Goal: Task Accomplishment & Management: Use online tool/utility

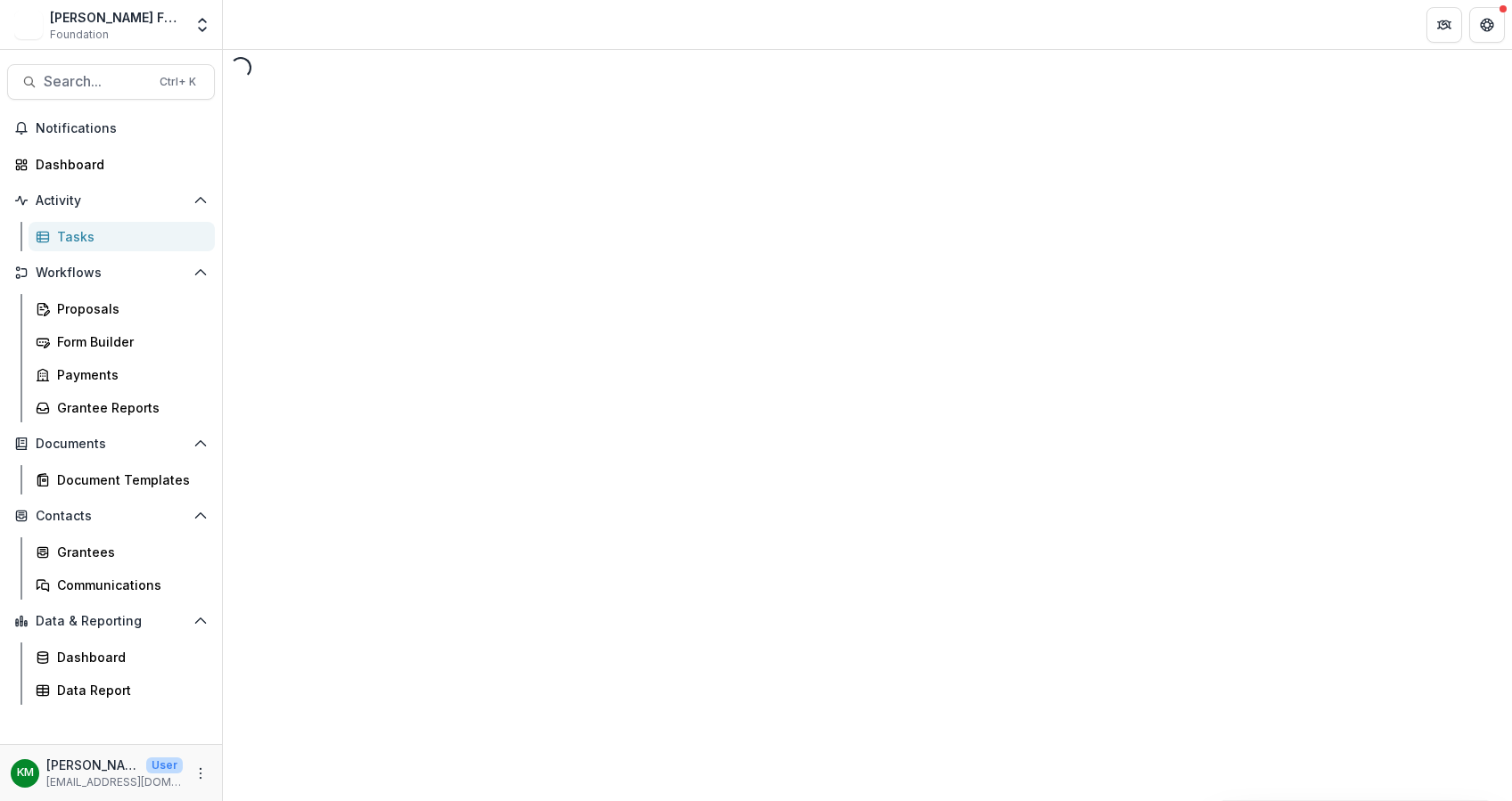
select select "********"
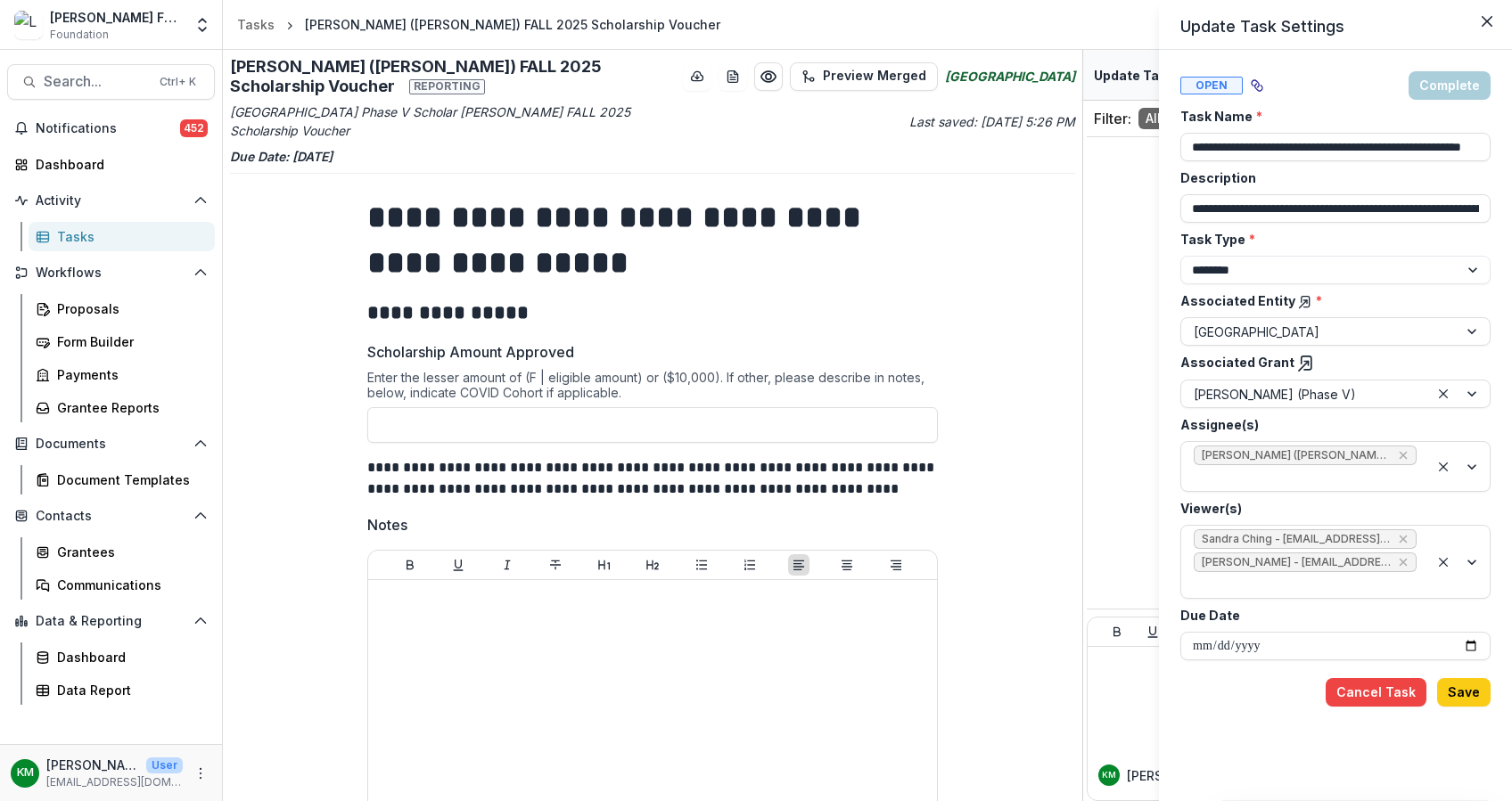
click at [63, 79] on div "**********" at bounding box center [756, 400] width 1512 height 801
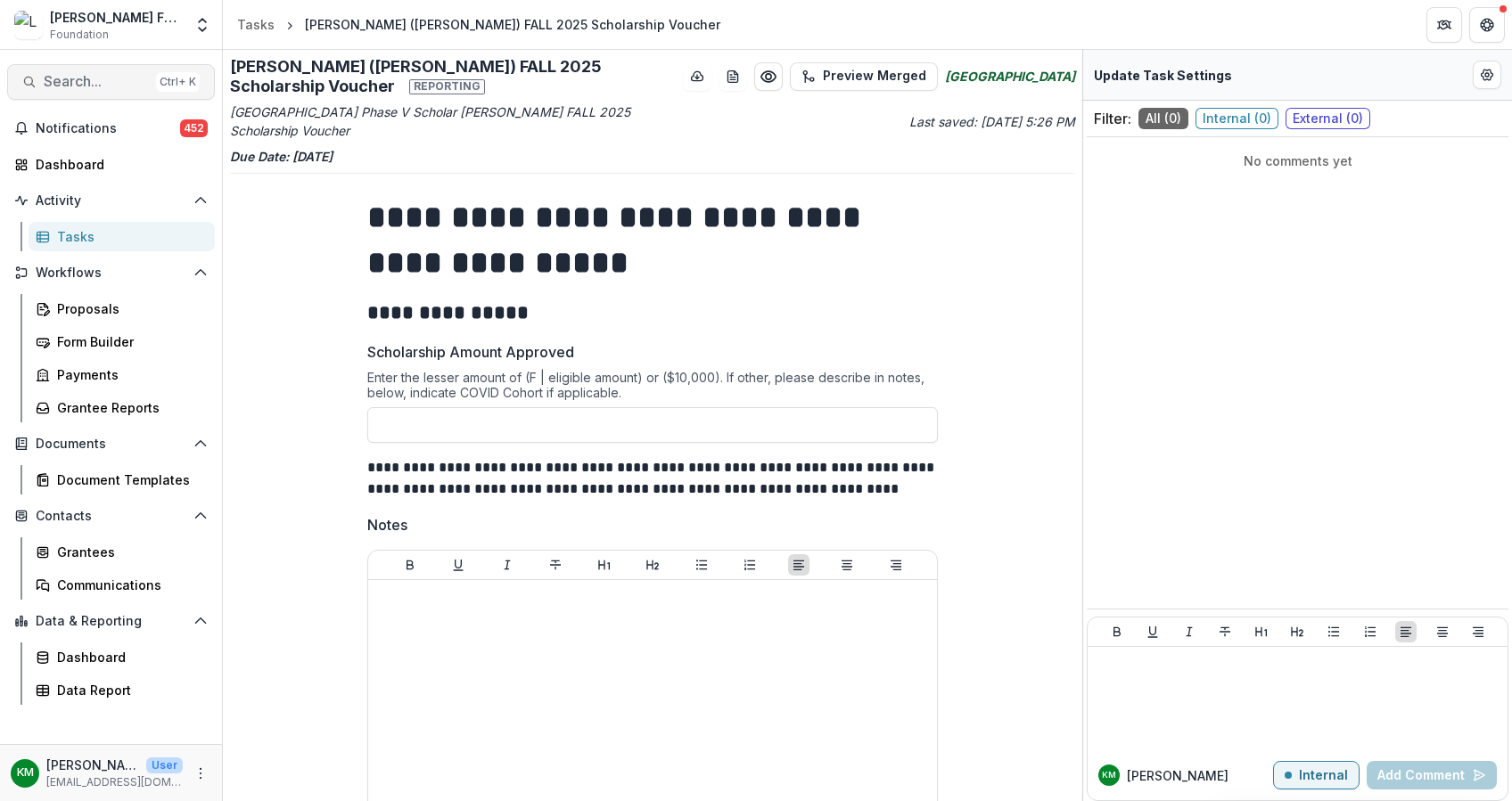
click at [92, 72] on button "Search... Ctrl + K" at bounding box center [110, 81] width 207 height 35
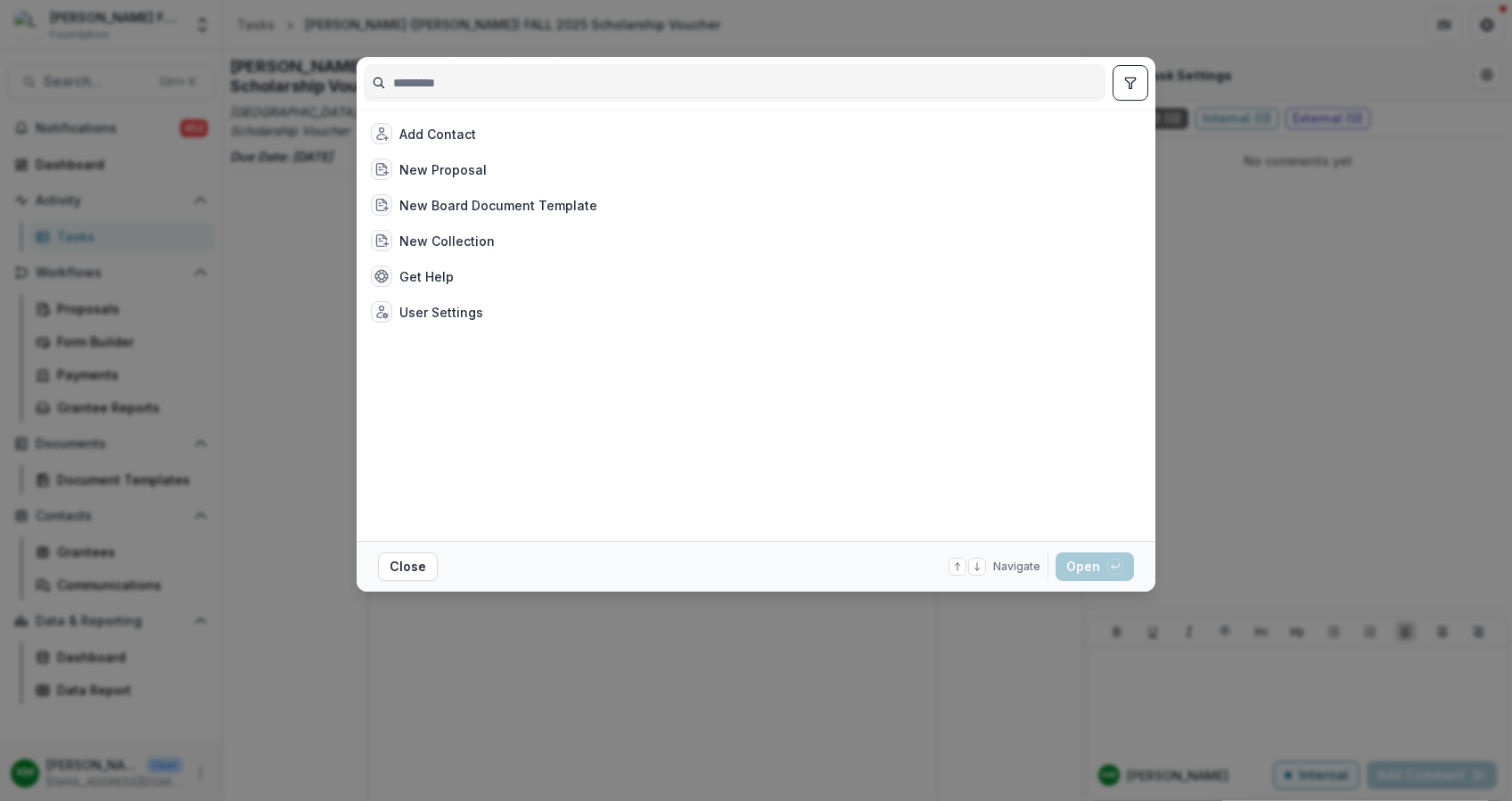
click at [428, 81] on input at bounding box center [734, 83] width 740 height 29
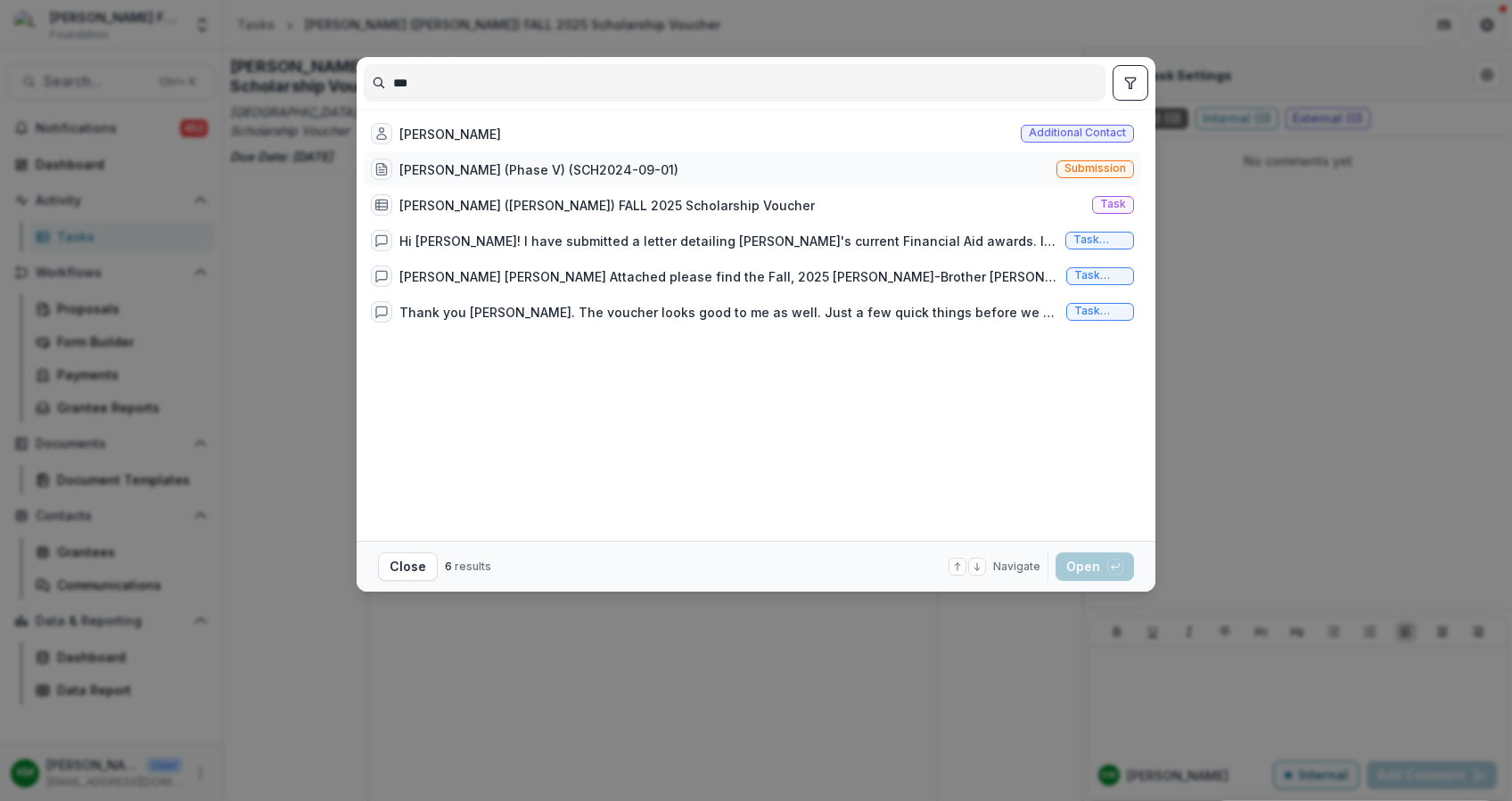
type input "***"
click at [442, 172] on div "Magliocco, Gia (Phase V) (SCH2024-09-01)" at bounding box center [539, 169] width 279 height 19
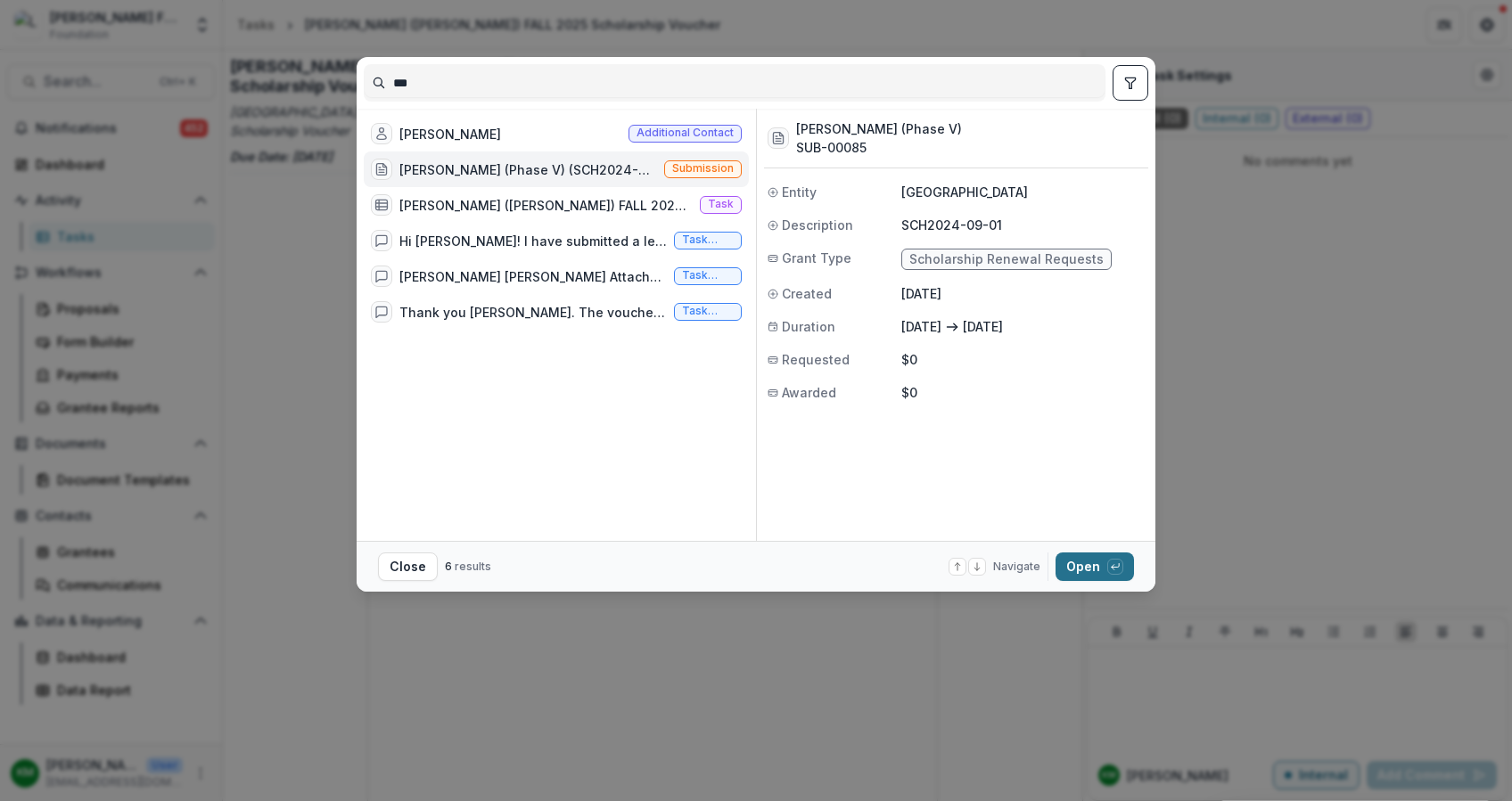
click at [1070, 568] on button "Open with enter key" at bounding box center [1095, 567] width 79 height 29
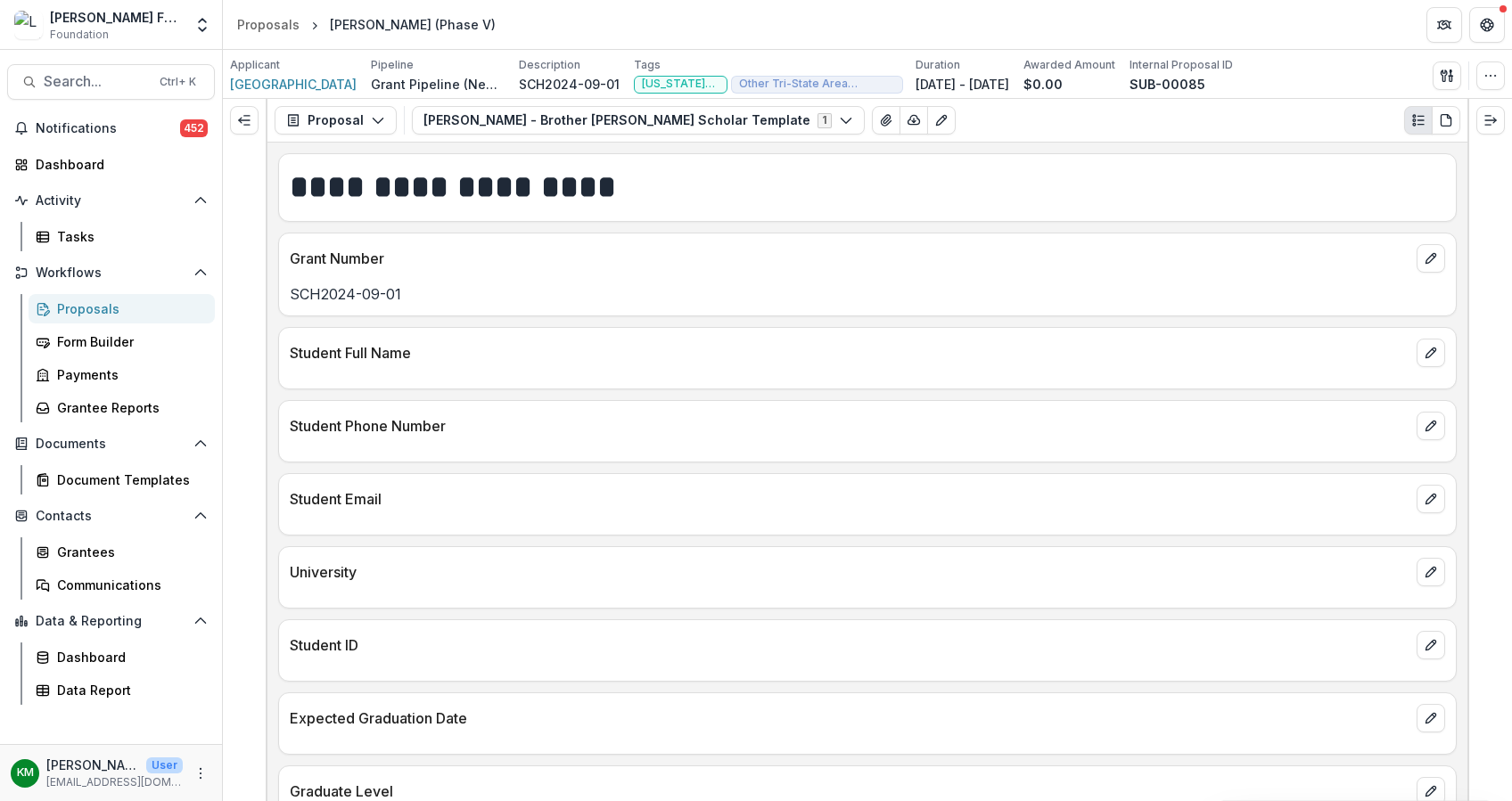
scroll to position [202, 0]
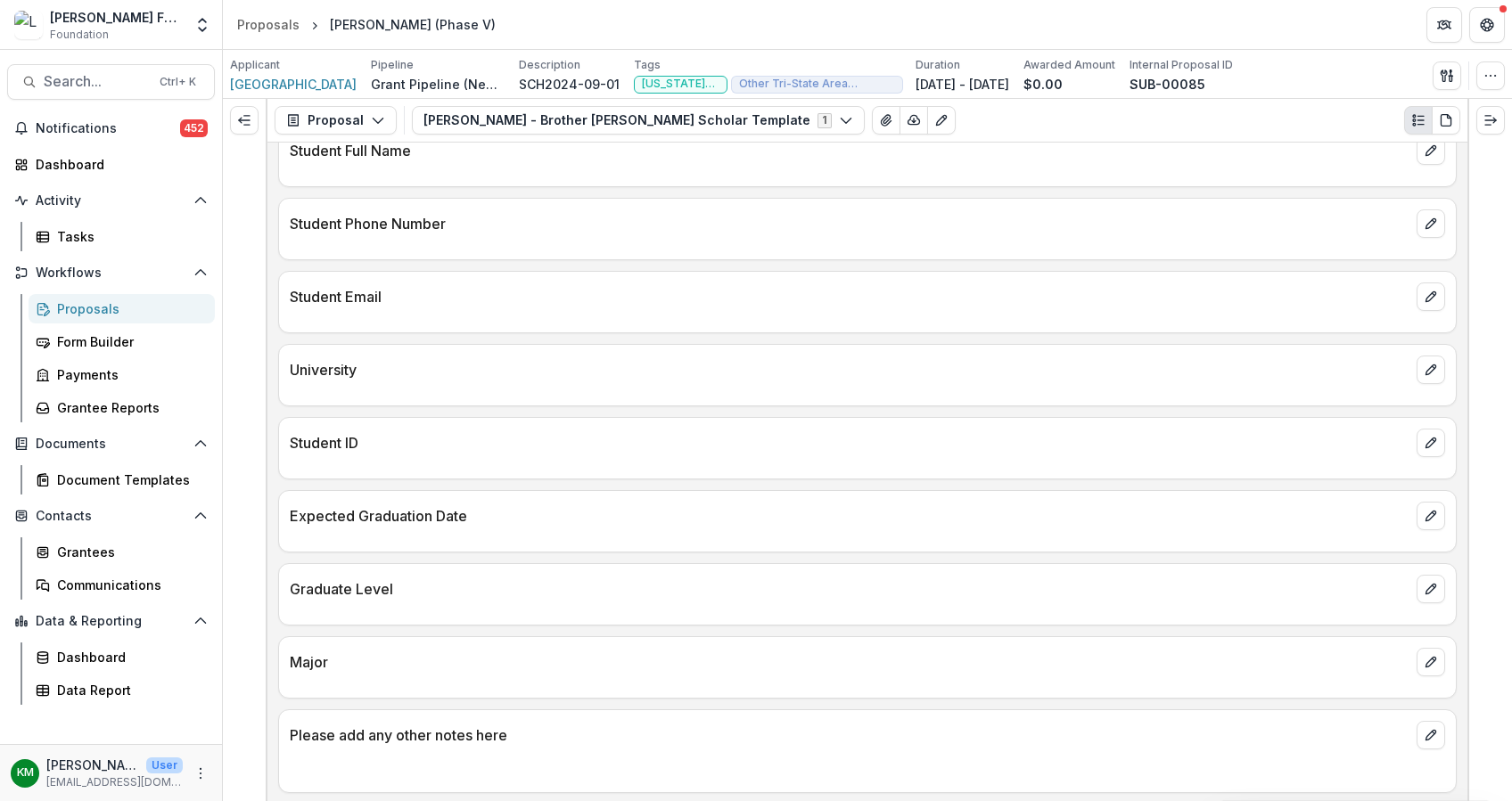
click at [352, 299] on p "Student Email" at bounding box center [849, 297] width 1119 height 22
click at [1429, 292] on icon "edit" at bounding box center [1431, 297] width 14 height 14
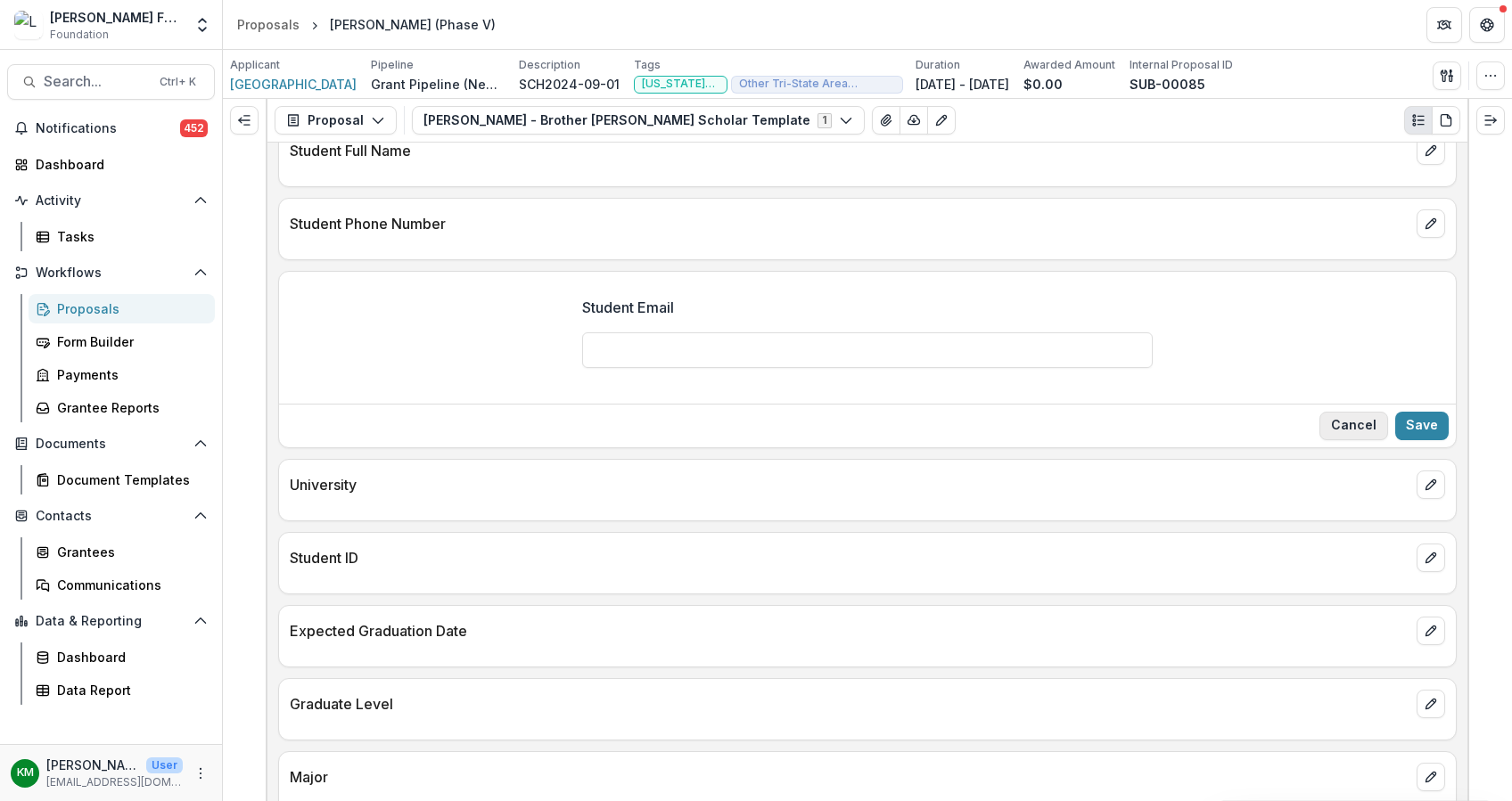
click at [1380, 413] on button "Cancel" at bounding box center [1354, 426] width 69 height 29
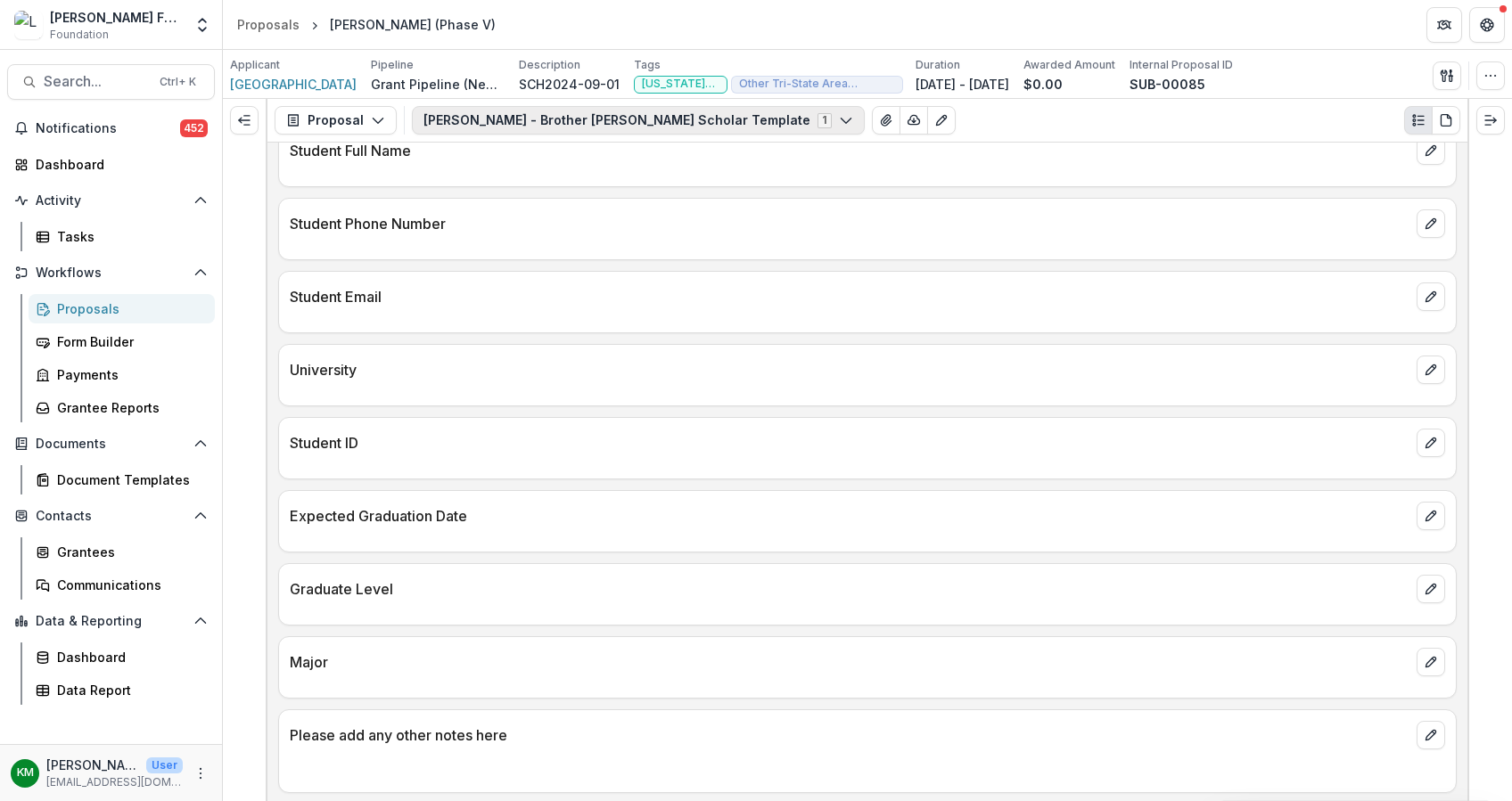
click at [594, 121] on button "Lavelle - Brother Kearney Scholar Template 1" at bounding box center [638, 120] width 453 height 29
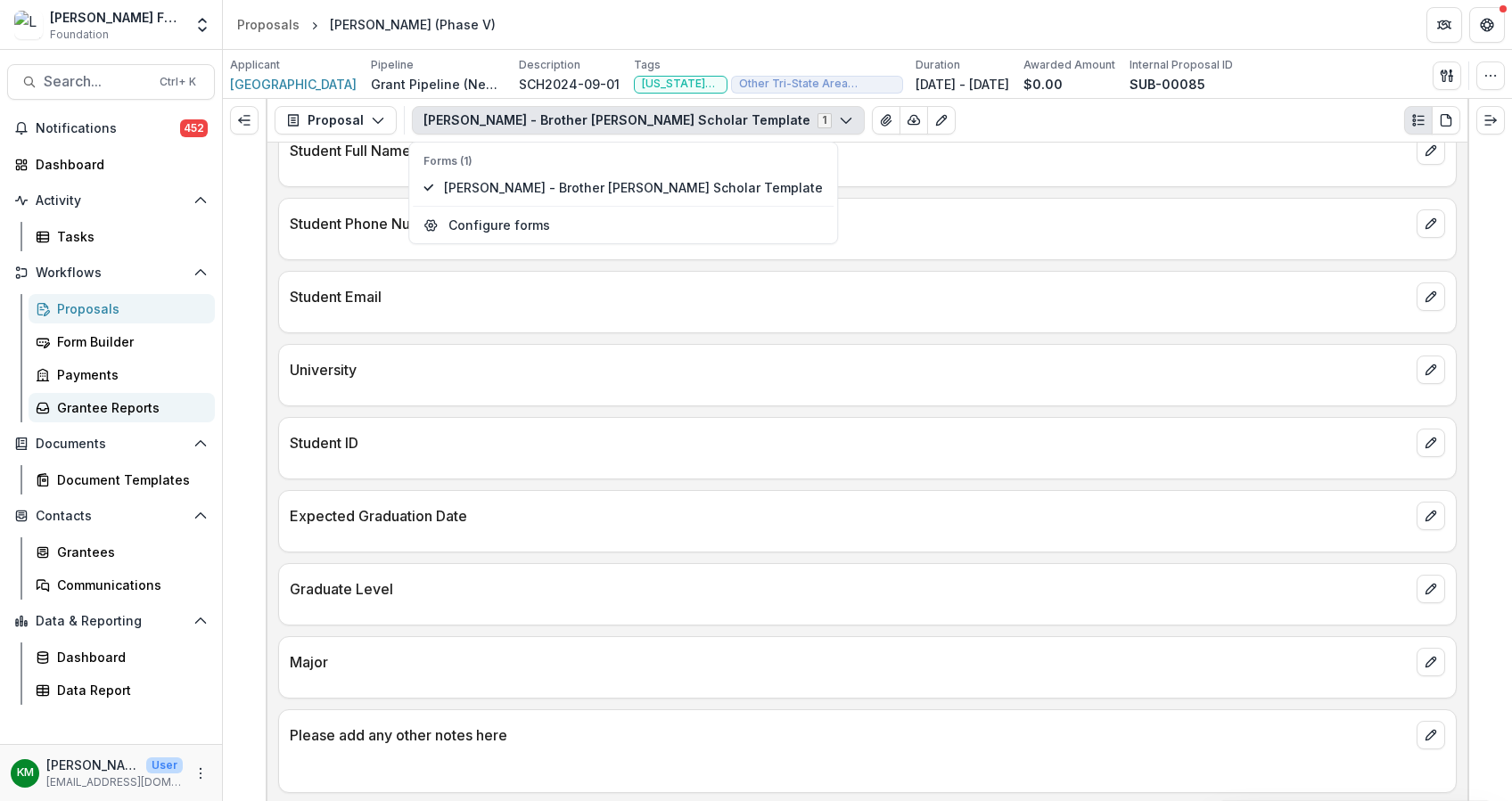
click at [99, 396] on link "Grantee Reports" at bounding box center [122, 407] width 187 height 29
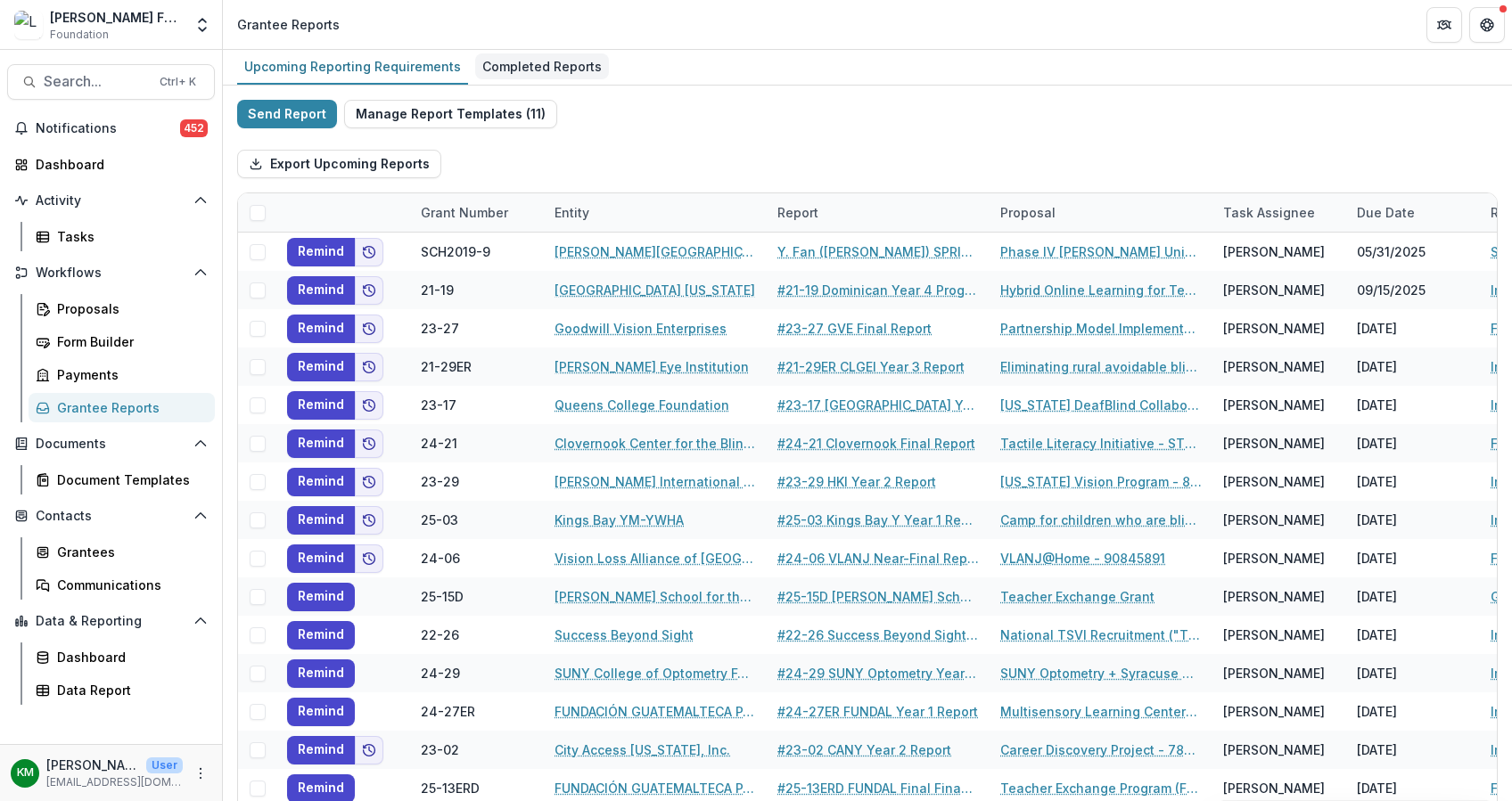
drag, startPoint x: 551, startPoint y: 64, endPoint x: 527, endPoint y: 69, distance: 24.5
click at [551, 63] on div "Completed Reports" at bounding box center [542, 66] width 134 height 26
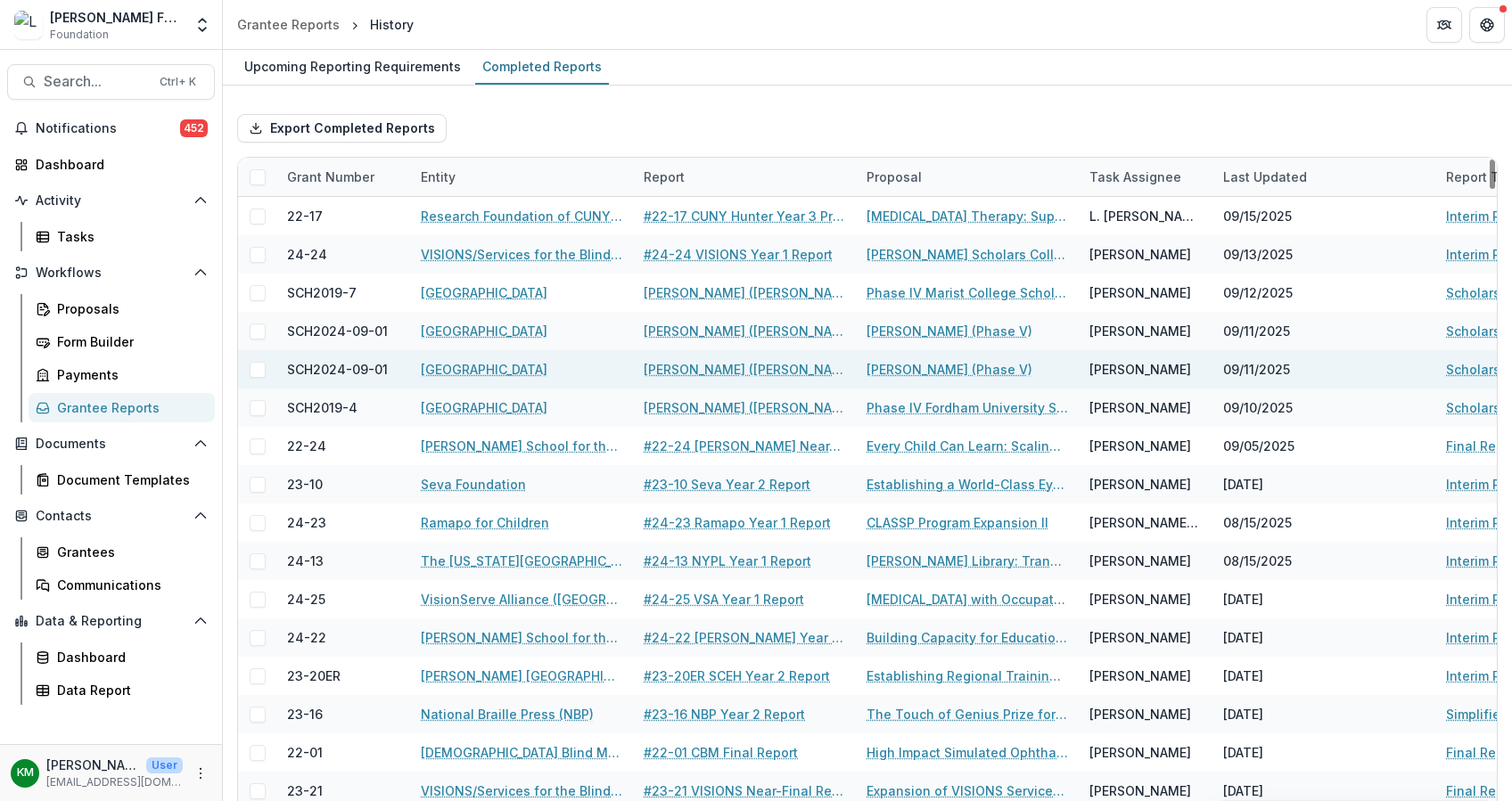
click at [768, 363] on link "G. Magliocco (Gia Magliocco) FALL 2025 Scholarship Voucher" at bounding box center [744, 369] width 201 height 19
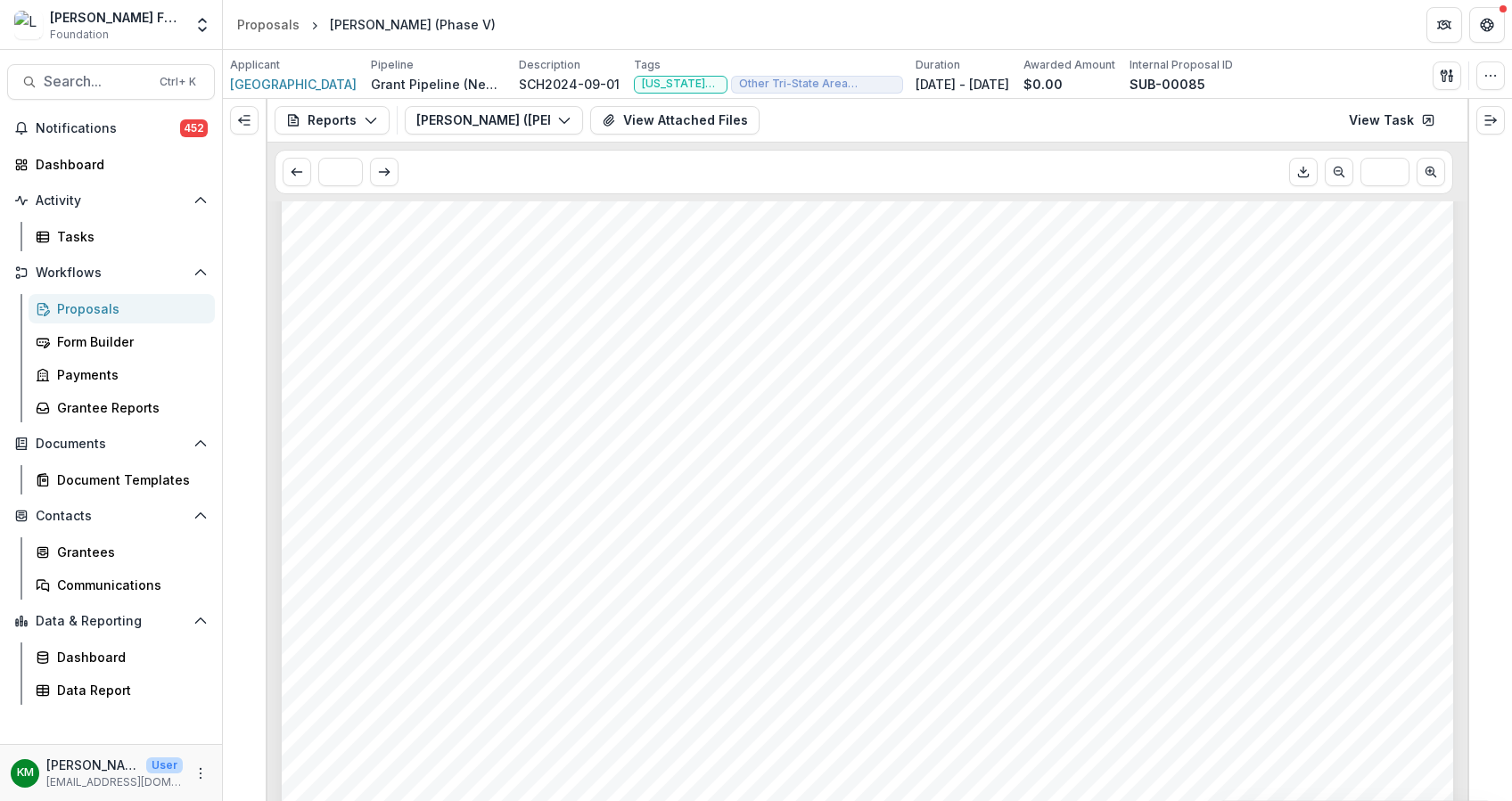
scroll to position [2376, 0]
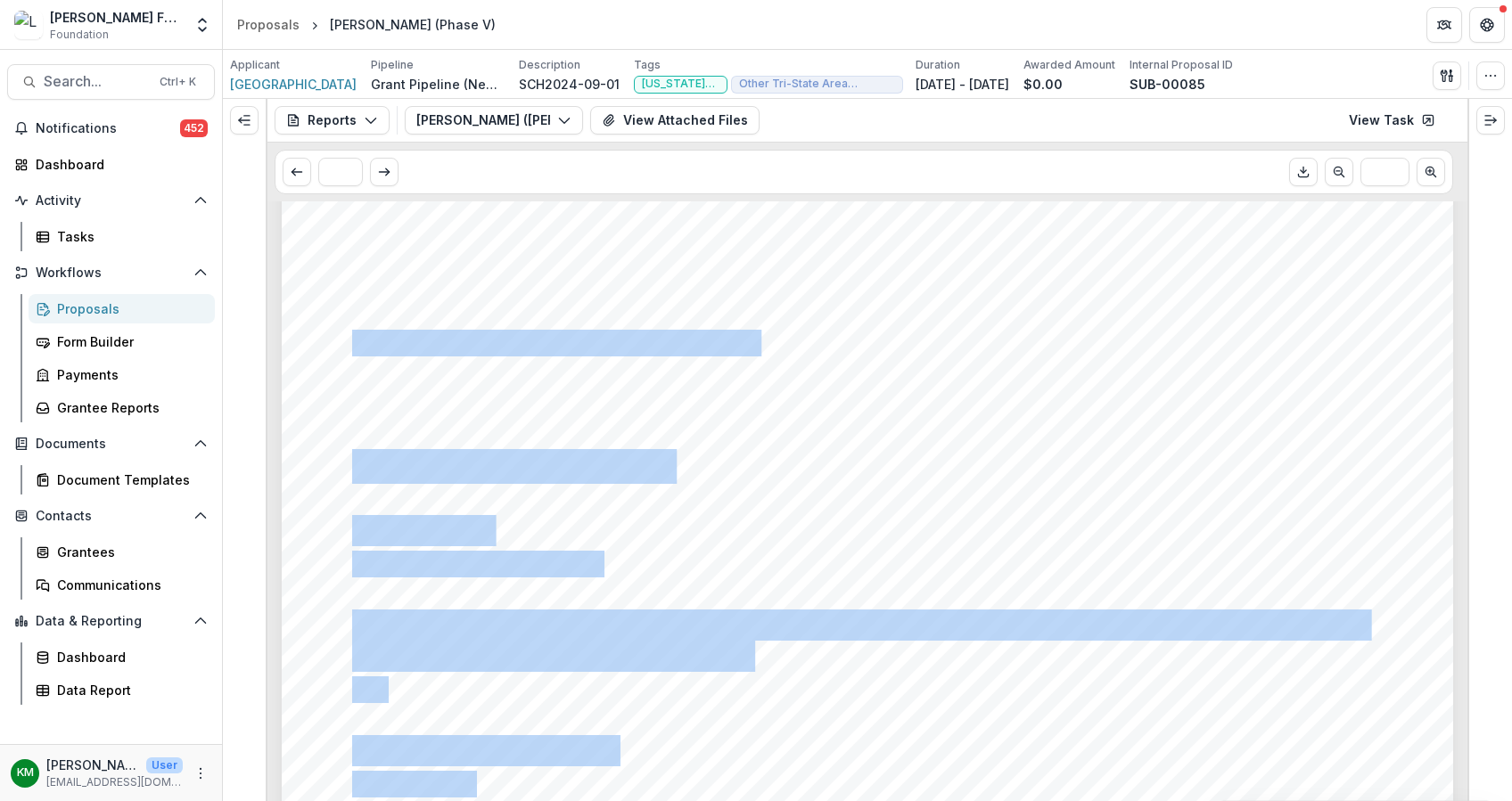
drag, startPoint x: 714, startPoint y: 348, endPoint x: 349, endPoint y: 341, distance: 365.1
click at [349, 341] on div "Yes Please provide the Student's Home Address in the Fields Below Street Addres…" at bounding box center [867, 321] width 1172 height 1656
drag, startPoint x: 349, startPoint y: 341, endPoint x: 352, endPoint y: 357, distance: 16.3
click at [352, 357] on div "Yes Please provide the Student's Home Address in the Fields Below Street Addres…" at bounding box center [867, 321] width 1172 height 1656
drag, startPoint x: 364, startPoint y: 386, endPoint x: 359, endPoint y: 373, distance: 13.9
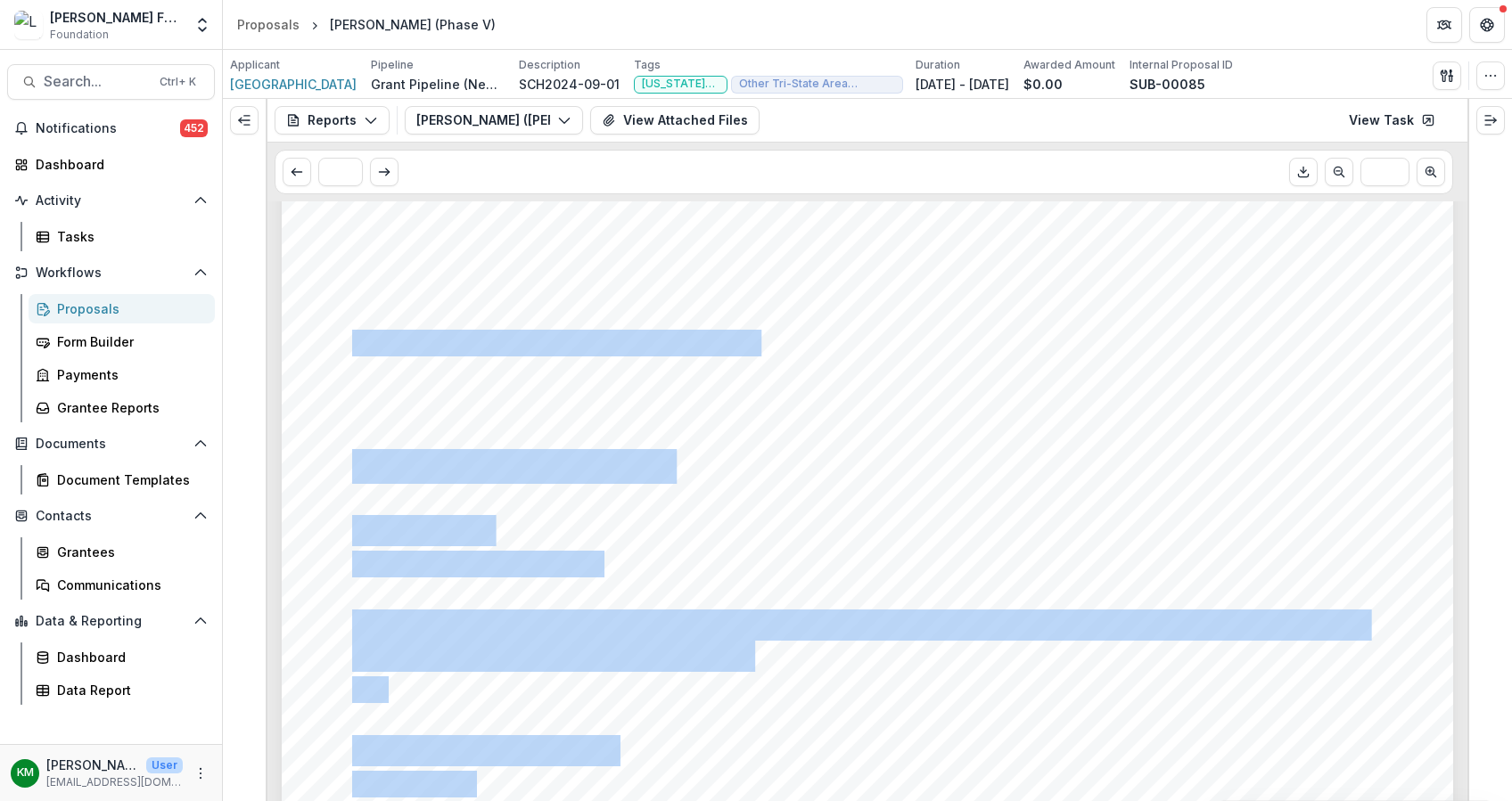
click at [365, 386] on div "Yes Please provide the Student's Home Address in the Fields Below Street Addres…" at bounding box center [867, 321] width 1172 height 1656
click at [321, 348] on div "Yes Please provide the Student's Home Address in the Fields Below Street Addres…" at bounding box center [867, 321] width 1172 height 1656
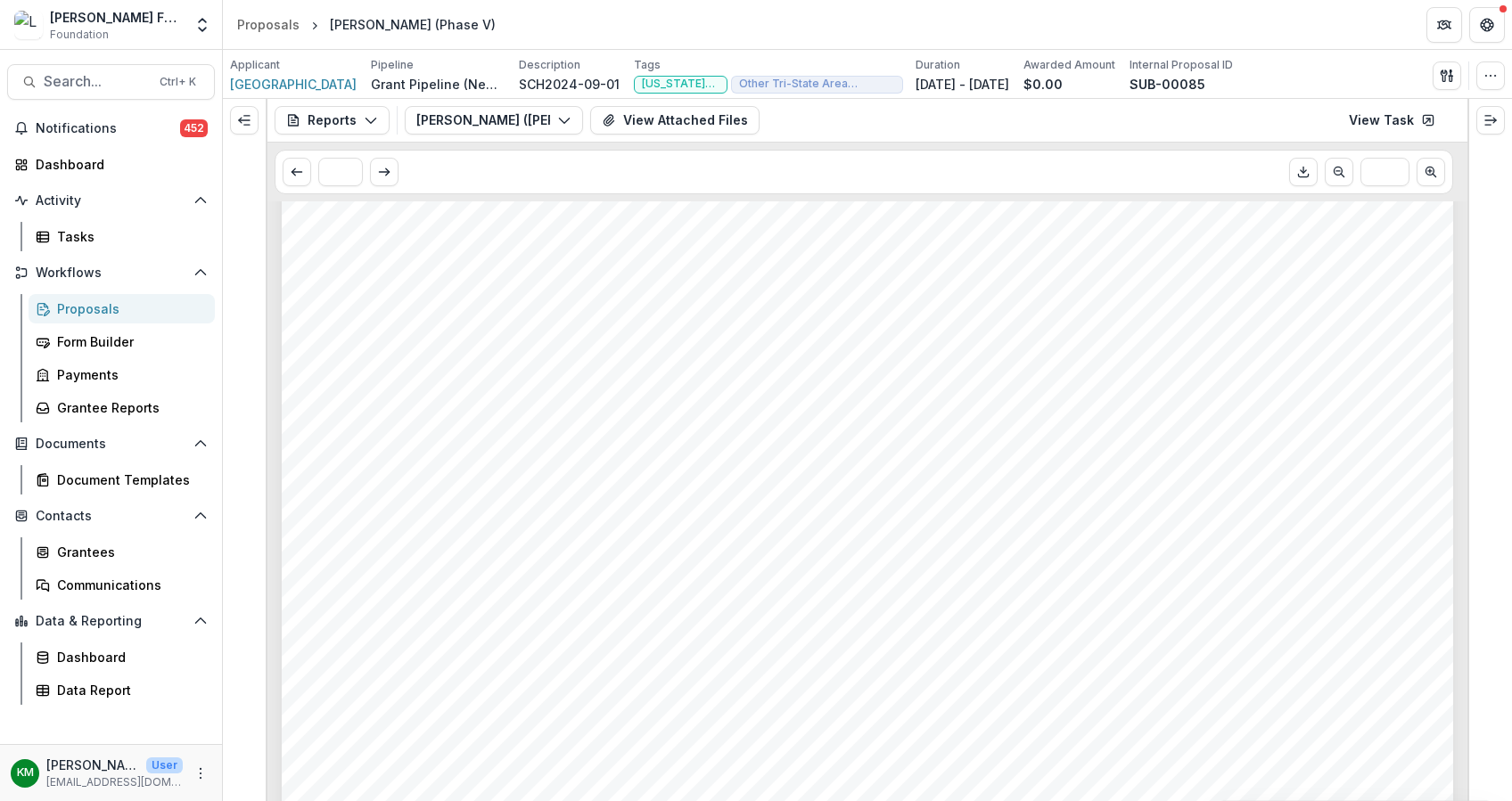
drag, startPoint x: 357, startPoint y: 345, endPoint x: 702, endPoint y: 329, distance: 345.4
click at [702, 331] on span "gia.magliocco25@my.stjohns.edu" at bounding box center [553, 343] width 402 height 24
copy span "ia.magliocco25@my.stjohns.edu"
